Goal: Register for event/course

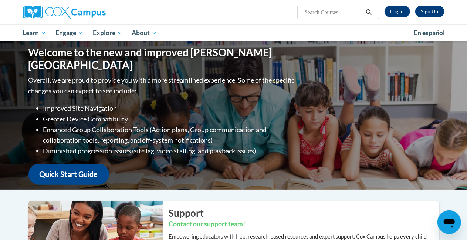
drag, startPoint x: 118, startPoint y: 131, endPoint x: 315, endPoint y: 108, distance: 198.1
click at [315, 108] on div "Welcome to the new and improved Cox Campus Overall, we are proud to provide you…" at bounding box center [233, 115] width 433 height 148
click at [397, 12] on link "Log In" at bounding box center [398, 12] width 26 height 12
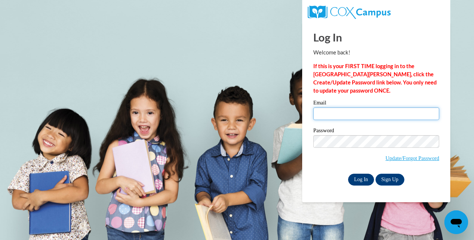
type input "guema01@wwusd.org"
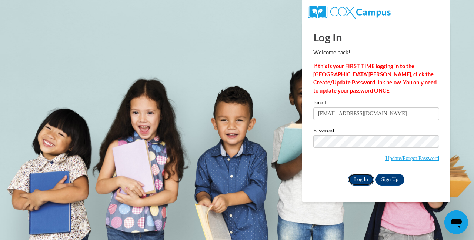
click at [353, 178] on input "Log In" at bounding box center [361, 180] width 26 height 12
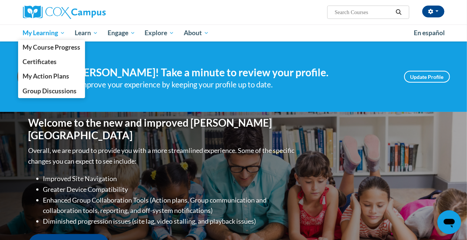
click at [64, 31] on span "My Learning" at bounding box center [44, 32] width 43 height 9
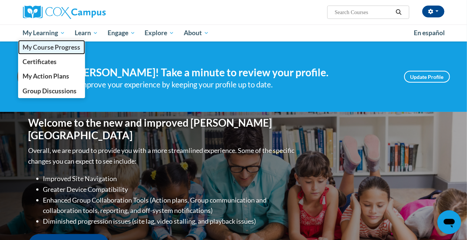
click at [63, 46] on span "My Course Progress" at bounding box center [52, 47] width 58 height 8
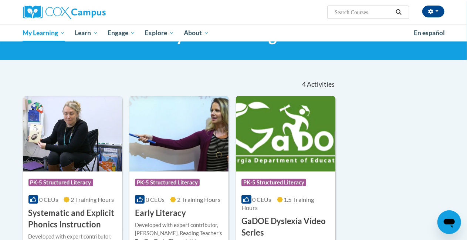
scroll to position [37, 0]
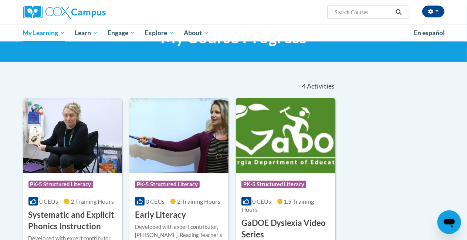
click at [377, 13] on input "Search..." at bounding box center [363, 12] width 59 height 9
type input "Meaninful read alouds for vocabulary and oral language comprenhension"
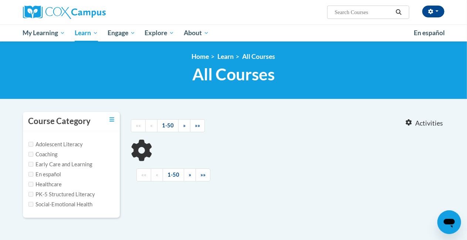
type input "Meaninful read alouds for vocabulary and oral language comprenhension"
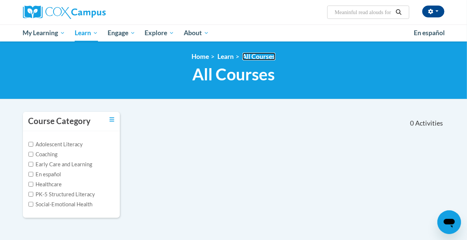
click at [263, 57] on link "All Courses" at bounding box center [259, 57] width 33 height 8
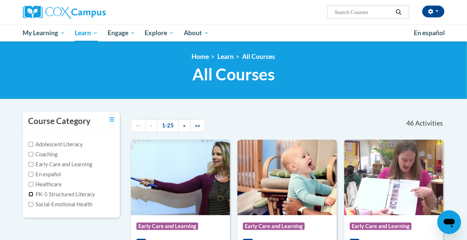
click at [31, 193] on input "PK-5 Structured Literacy" at bounding box center [30, 194] width 5 height 5
checkbox input "true"
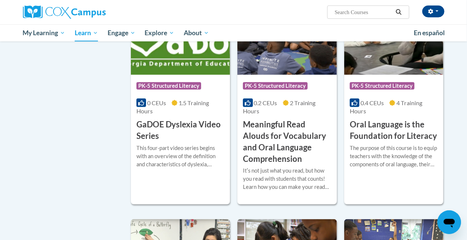
scroll to position [333, 0]
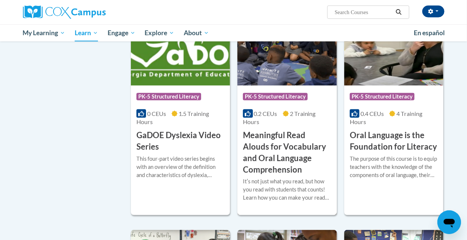
click at [296, 144] on h3 "Meaningful Read Alouds for Vocabulary and Oral Language Comprehension" at bounding box center [287, 152] width 88 height 46
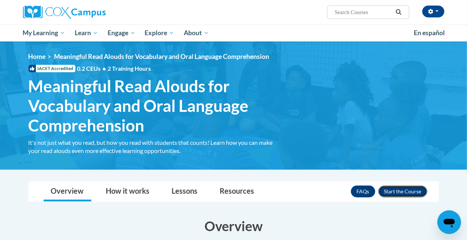
click at [406, 189] on button "Enroll" at bounding box center [402, 191] width 49 height 12
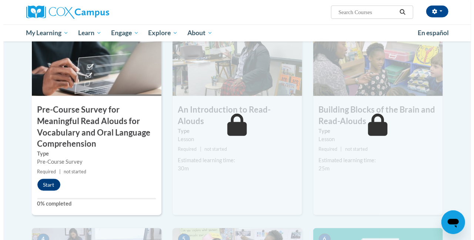
scroll to position [185, 0]
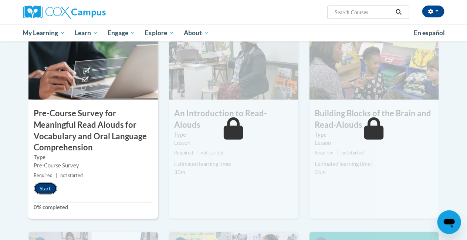
click at [47, 191] on button "Start" at bounding box center [45, 188] width 23 height 12
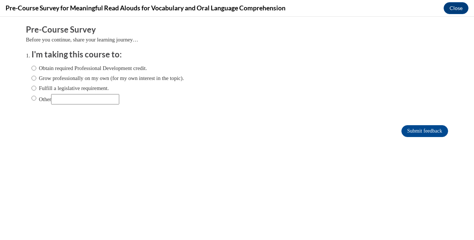
scroll to position [0, 0]
click at [31, 90] on input "Fulfill a legislative requirement." at bounding box center [33, 88] width 5 height 8
radio input "true"
click at [413, 131] on input "Submit feedback" at bounding box center [424, 131] width 47 height 12
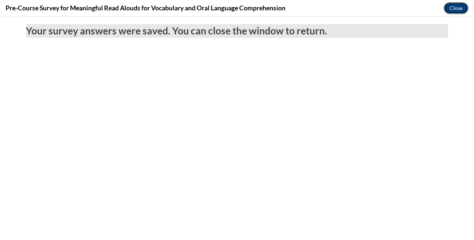
click at [456, 8] on button "Close" at bounding box center [455, 8] width 25 height 12
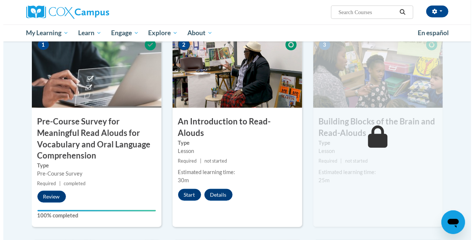
scroll to position [222, 0]
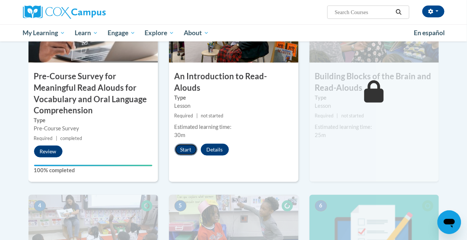
click at [187, 144] on button "Start" at bounding box center [186, 150] width 23 height 12
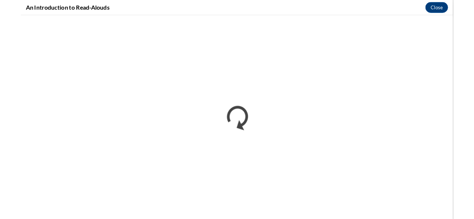
scroll to position [0, 0]
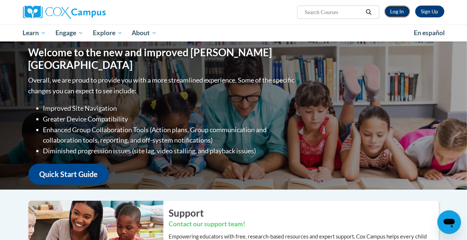
click at [403, 14] on link "Log In" at bounding box center [398, 12] width 26 height 12
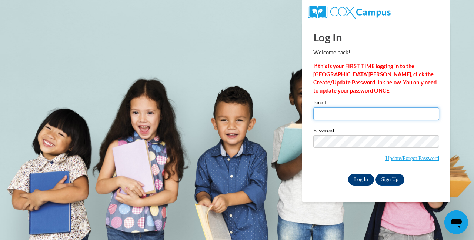
type input "[EMAIL_ADDRESS][DOMAIN_NAME]"
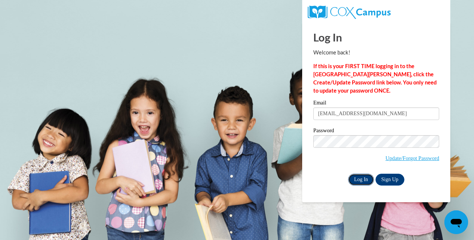
click at [357, 181] on input "Log In" at bounding box center [361, 180] width 26 height 12
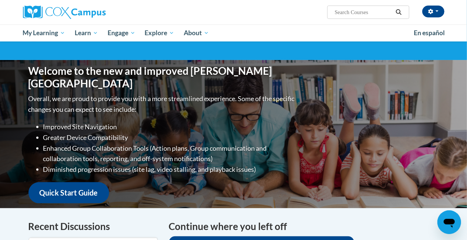
scroll to position [37, 0]
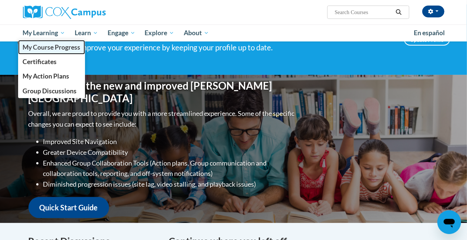
click at [59, 46] on span "My Course Progress" at bounding box center [52, 47] width 58 height 8
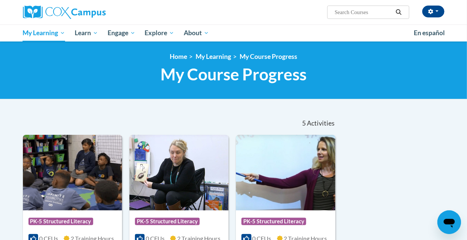
click at [8, 27] on div "Maritza Guerra (America/Chicago UTC-05:00) My Profile Inbox My Transcripts Log …" at bounding box center [233, 20] width 467 height 41
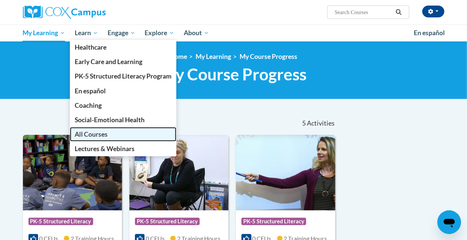
click at [100, 135] on span "All Courses" at bounding box center [91, 134] width 33 height 8
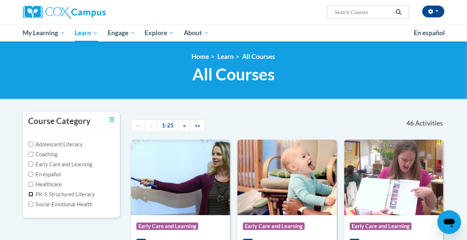
click at [30, 195] on input "PK-5 Structured Literacy" at bounding box center [30, 194] width 5 height 5
checkbox input "true"
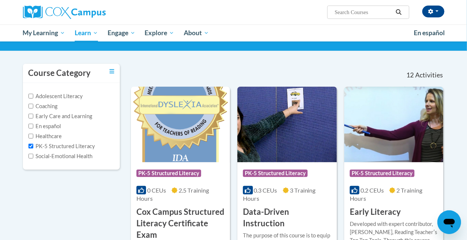
scroll to position [37, 0]
